Goal: Information Seeking & Learning: Understand process/instructions

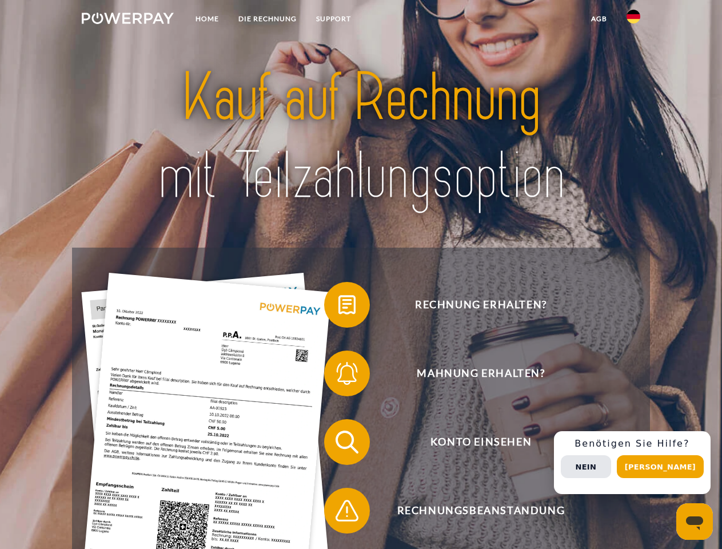
click at [127, 20] on img at bounding box center [128, 18] width 92 height 11
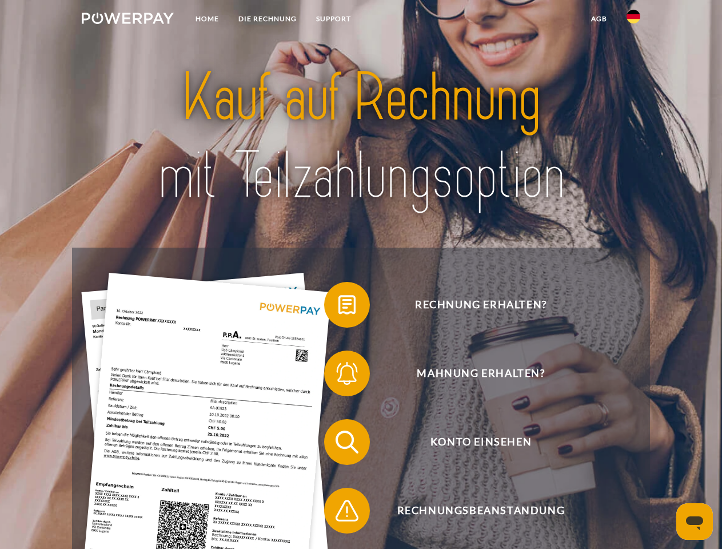
click at [633, 20] on img at bounding box center [633, 17] width 14 height 14
click at [598, 19] on link "agb" at bounding box center [598, 19] width 35 height 21
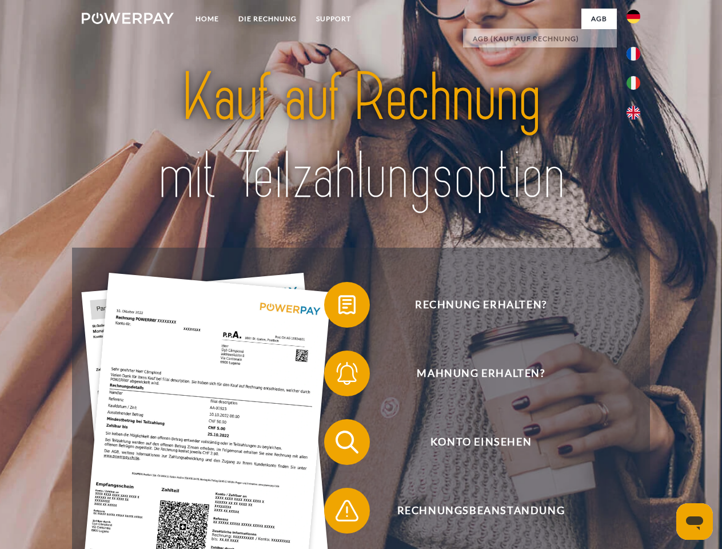
click at [338, 307] on span at bounding box center [329, 304] width 57 height 57
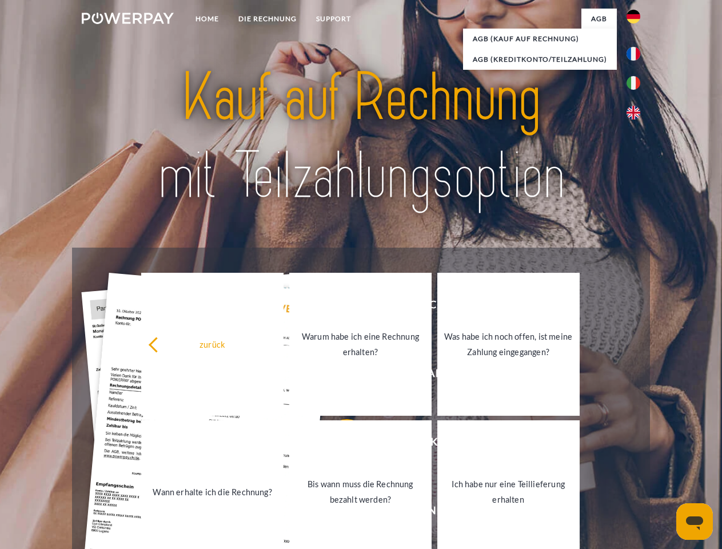
click at [338, 375] on link "Warum habe ich eine Rechnung erhalten?" at bounding box center [360, 344] width 142 height 143
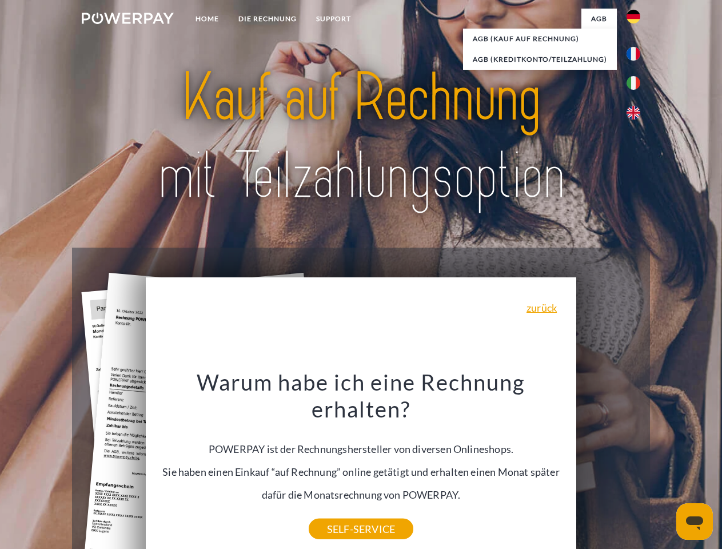
click at [338, 444] on div "Rechnung erhalten? Mahnung erhalten? Konto einsehen" at bounding box center [360, 475] width 577 height 457
click at [338, 513] on div "Warum habe ich eine Rechnung erhalten? POWERPAY ist der Rechnungshersteller von…" at bounding box center [361, 448] width 417 height 161
click at [636, 462] on div "Rechnung erhalten? Mahnung erhalten? Konto einsehen" at bounding box center [360, 475] width 577 height 457
click at [608, 465] on span "Konto einsehen" at bounding box center [481, 442] width 280 height 46
click at [664, 466] on header "Home DIE RECHNUNG SUPPORT" at bounding box center [361, 394] width 722 height 789
